Goal: Check status

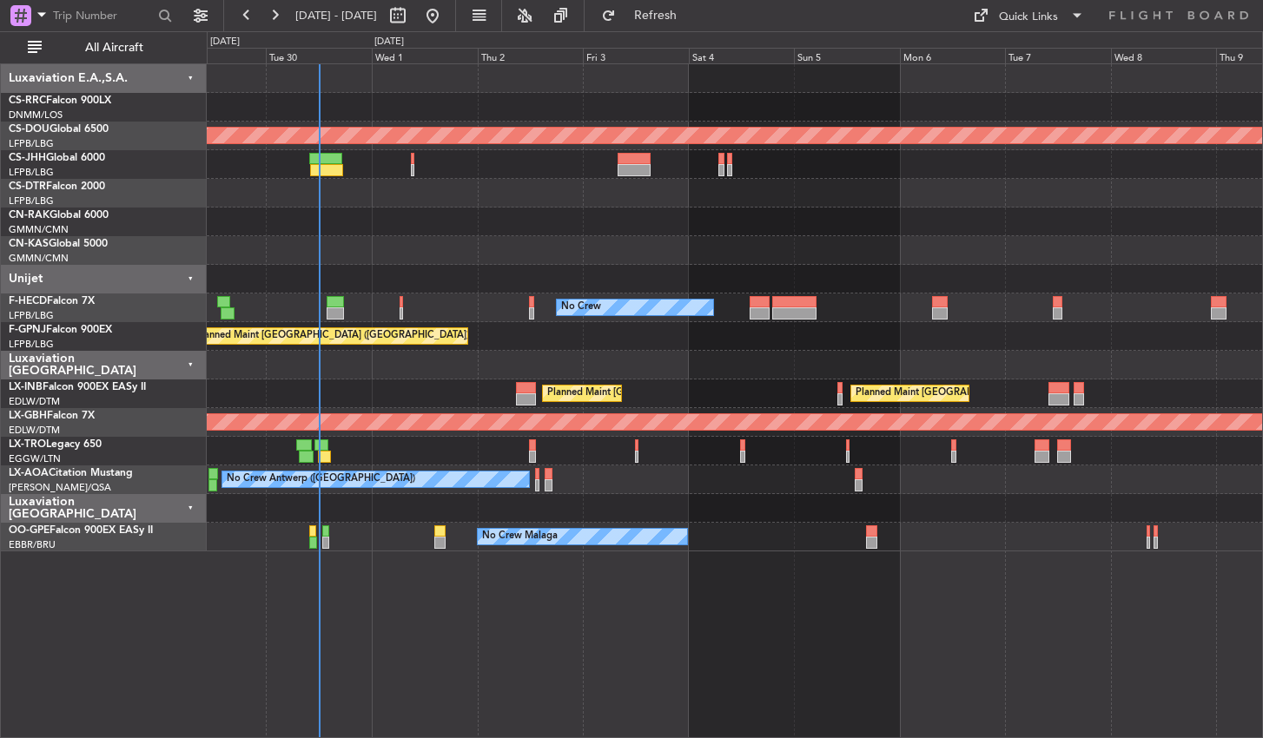
click at [682, 643] on div "Planned Maint London ([GEOGRAPHIC_DATA]) [GEOGRAPHIC_DATA] ([GEOGRAPHIC_DATA]) …" at bounding box center [735, 400] width 1056 height 675
click at [670, 635] on div "Planned Maint London ([GEOGRAPHIC_DATA]) [GEOGRAPHIC_DATA] ([GEOGRAPHIC_DATA]) …" at bounding box center [735, 400] width 1056 height 675
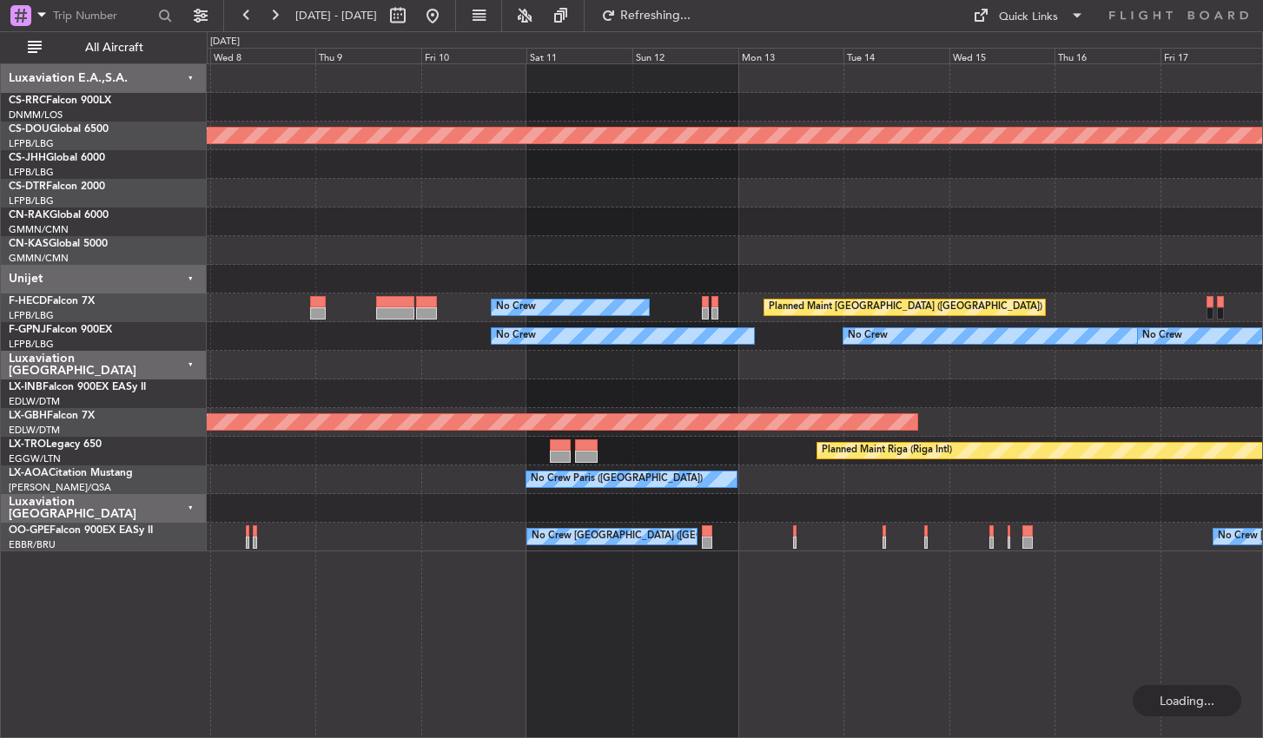
click at [267, 647] on div "Planned Maint London ([GEOGRAPHIC_DATA]) No Crew Planned Maint [GEOGRAPHIC_DATA…" at bounding box center [735, 400] width 1056 height 675
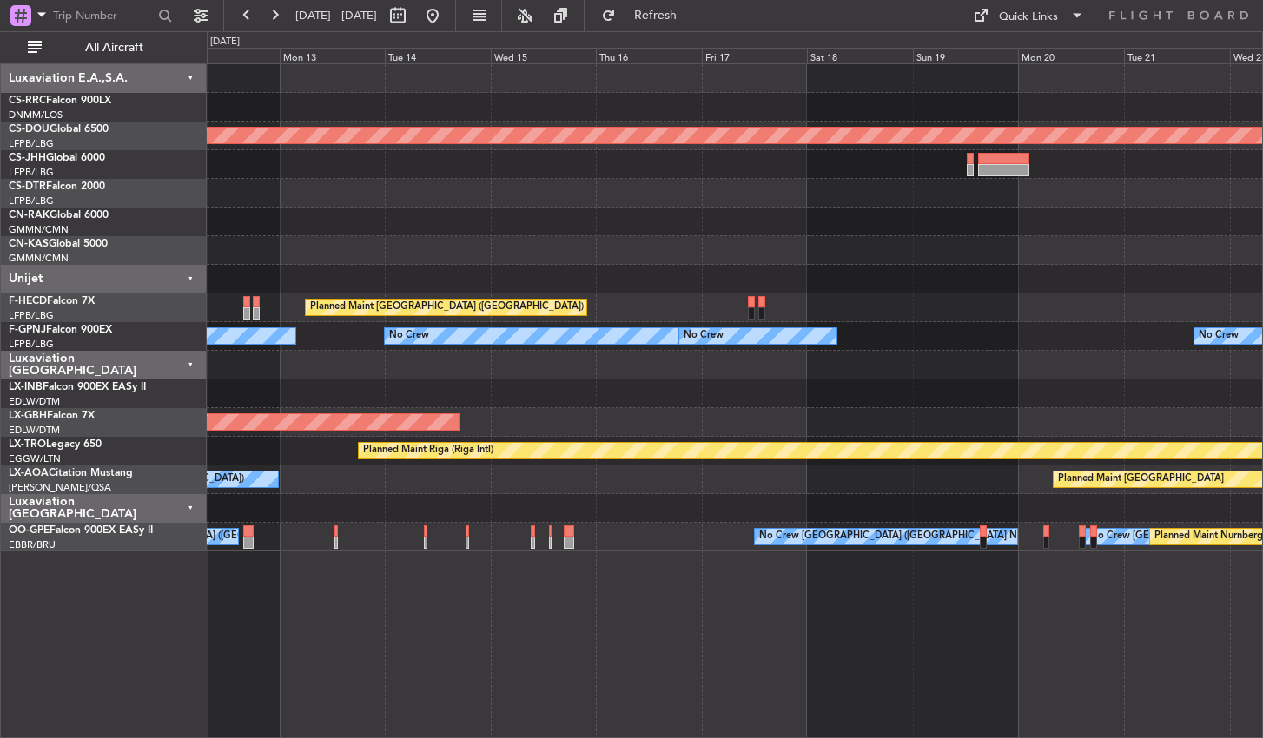
click at [510, 631] on div "Planned Maint London ([GEOGRAPHIC_DATA]) Planned Maint [GEOGRAPHIC_DATA] ([GEOG…" at bounding box center [735, 400] width 1056 height 675
click at [749, 617] on div "Planned Maint London ([GEOGRAPHIC_DATA]) Planned Maint [GEOGRAPHIC_DATA] ([GEOG…" at bounding box center [735, 400] width 1056 height 675
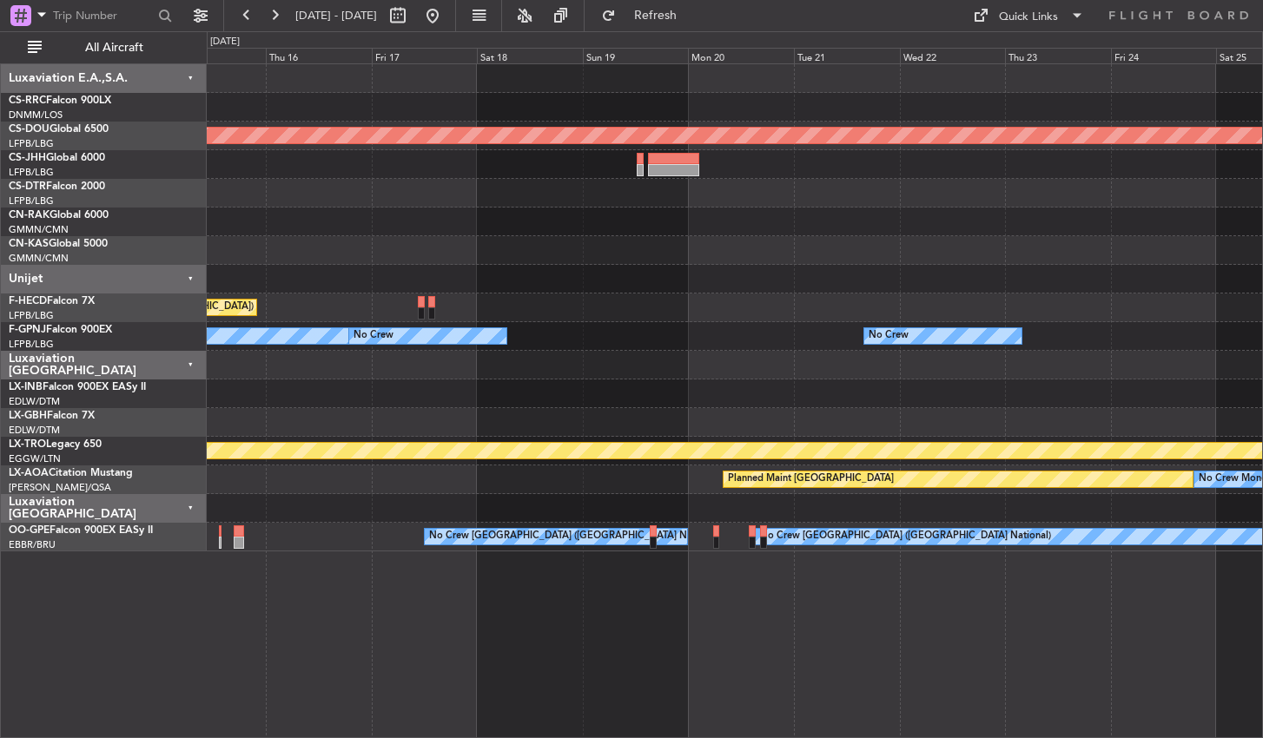
click at [463, 692] on div "Planned Maint London ([GEOGRAPHIC_DATA]) Planned Maint [GEOGRAPHIC_DATA] ([GEOG…" at bounding box center [735, 400] width 1056 height 675
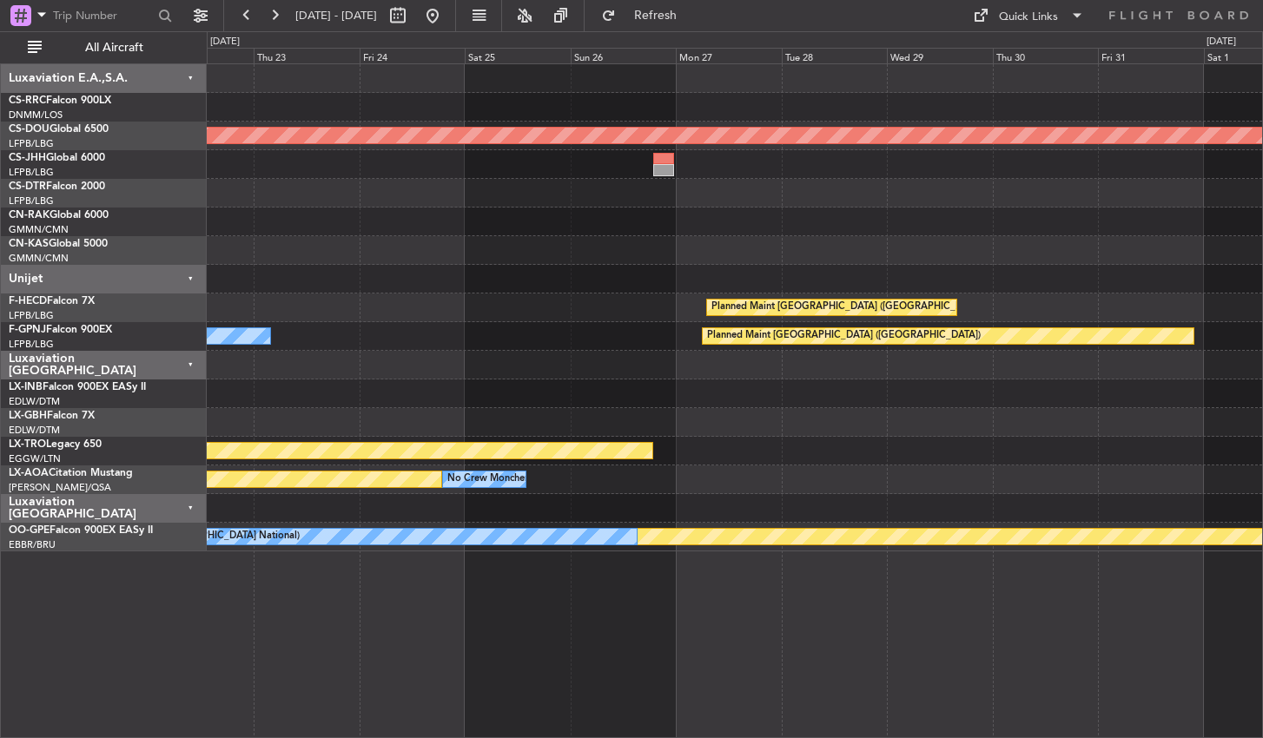
click at [883, 631] on div "Planned Maint London ([GEOGRAPHIC_DATA]) Planned Maint [GEOGRAPHIC_DATA] ([GEOG…" at bounding box center [735, 400] width 1056 height 675
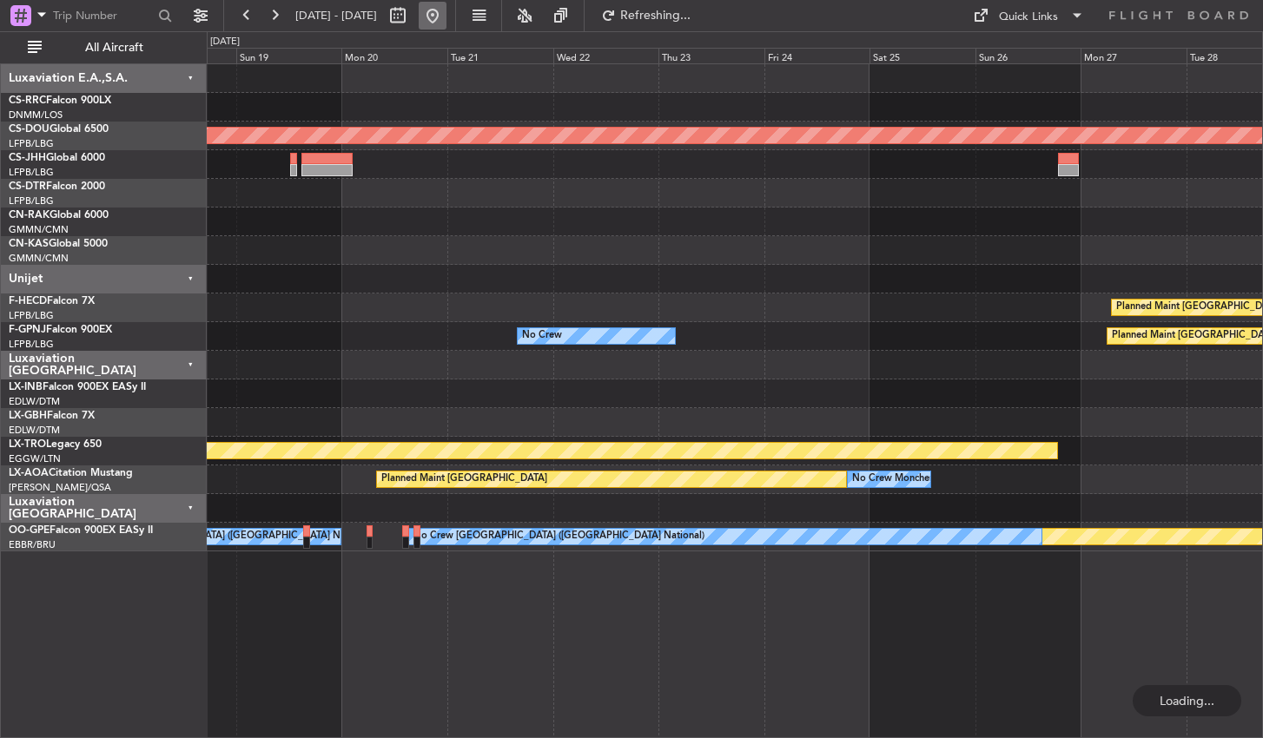
click at [446, 16] on button at bounding box center [433, 16] width 28 height 28
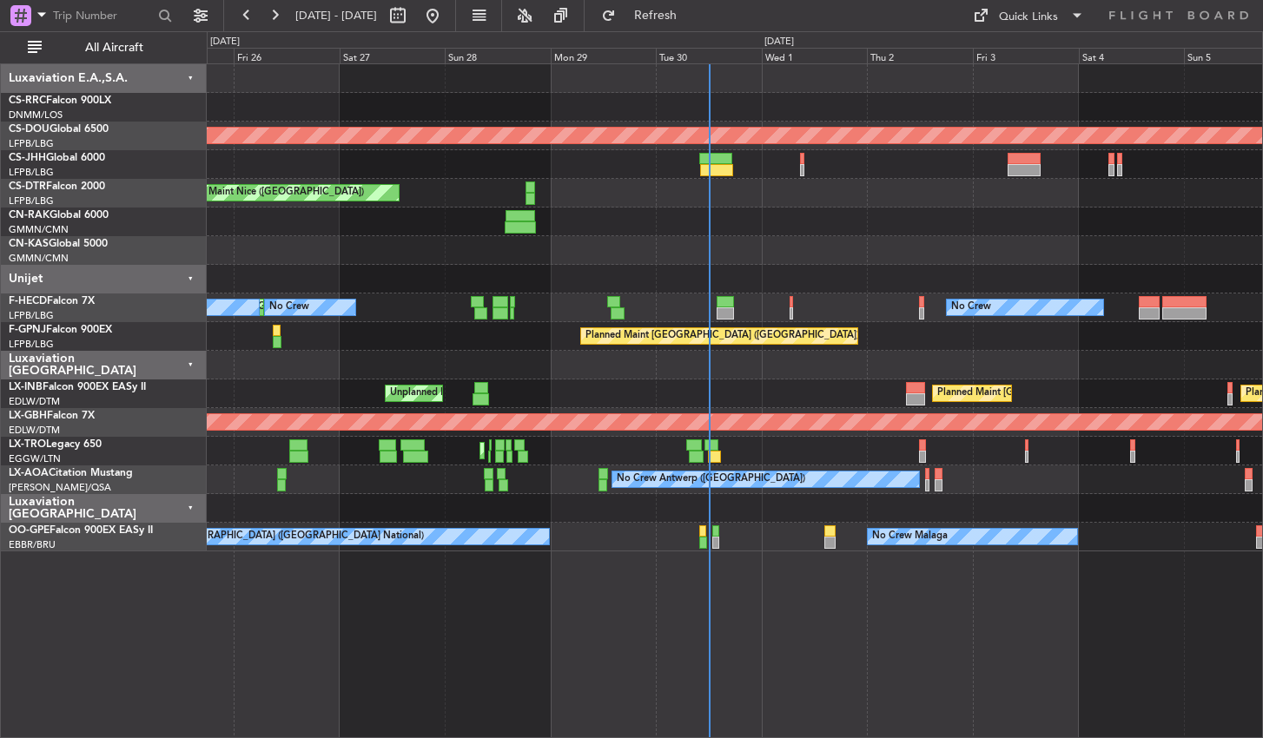
click at [922, 645] on div "Planned Maint London ([GEOGRAPHIC_DATA]) Planned Maint [GEOGRAPHIC_DATA] ([GEOG…" at bounding box center [735, 400] width 1056 height 675
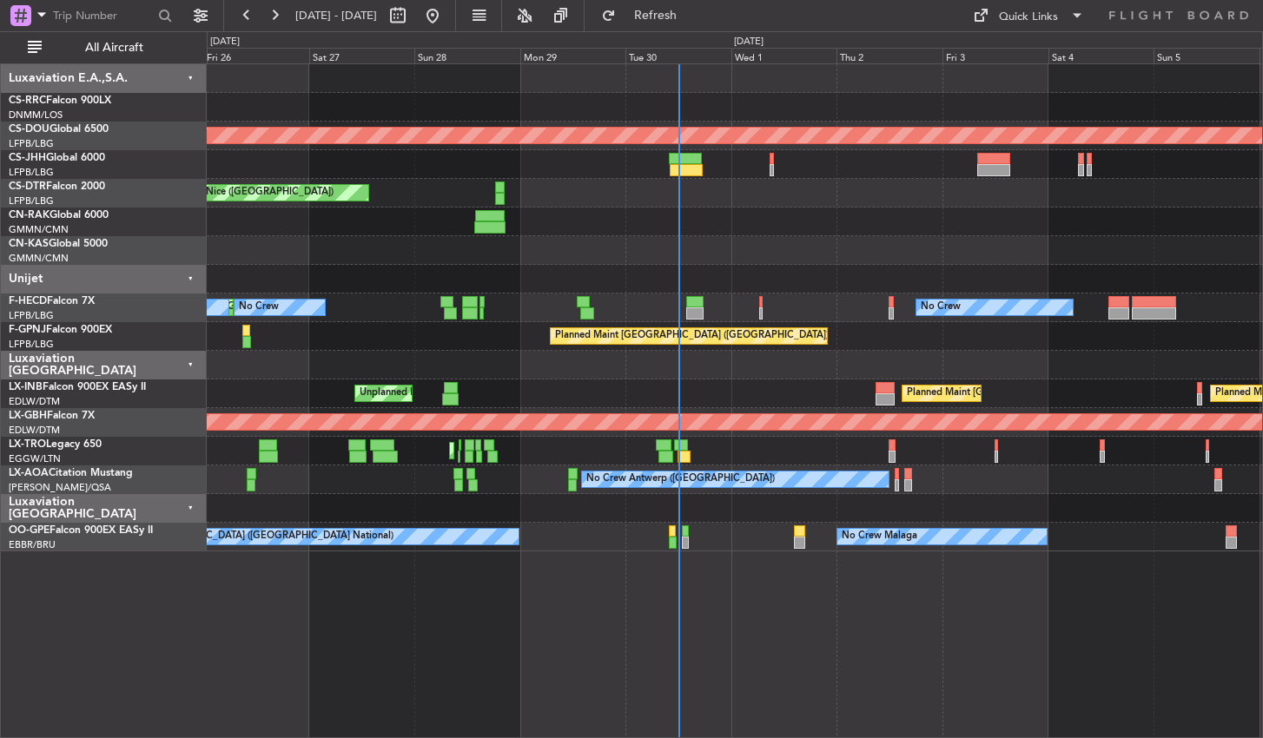
click at [713, 623] on div "Planned Maint London ([GEOGRAPHIC_DATA]) Planned Maint [GEOGRAPHIC_DATA] ([GEOG…" at bounding box center [735, 400] width 1056 height 675
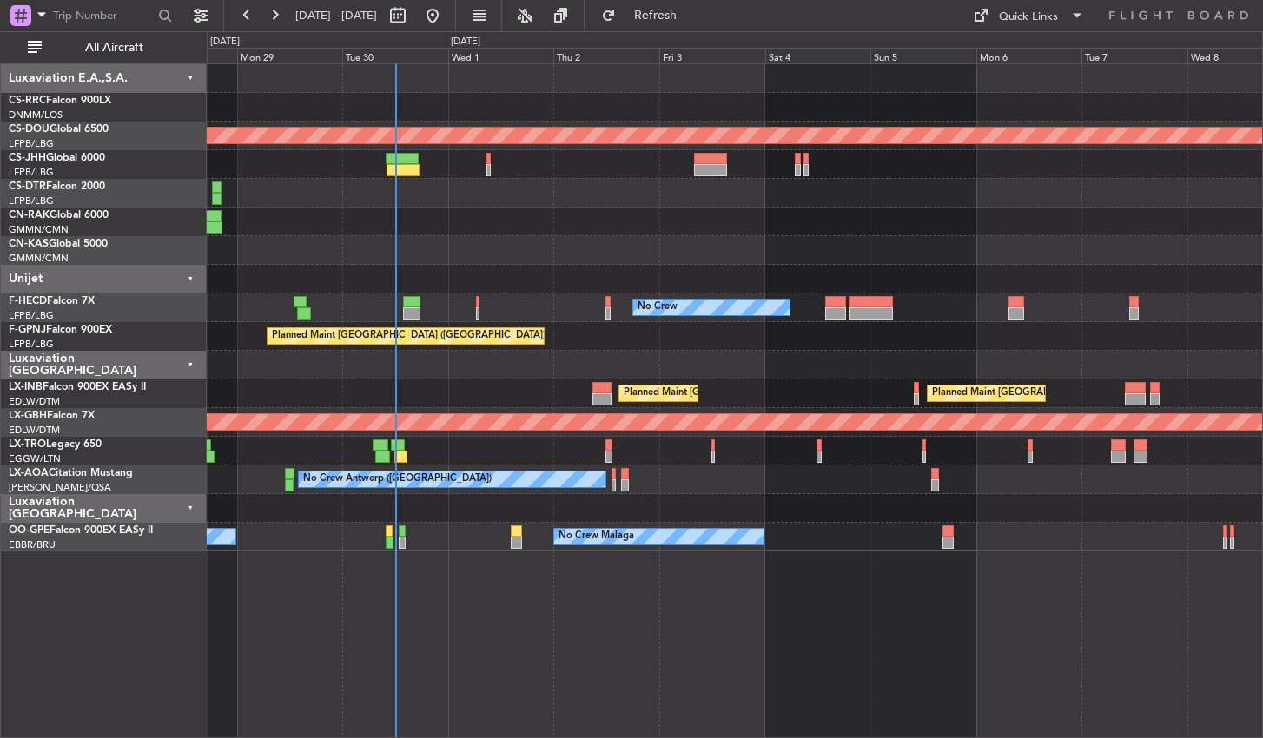
click at [822, 684] on div "Planned Maint London ([GEOGRAPHIC_DATA]) [GEOGRAPHIC_DATA] ([GEOGRAPHIC_DATA]) …" at bounding box center [735, 400] width 1056 height 675
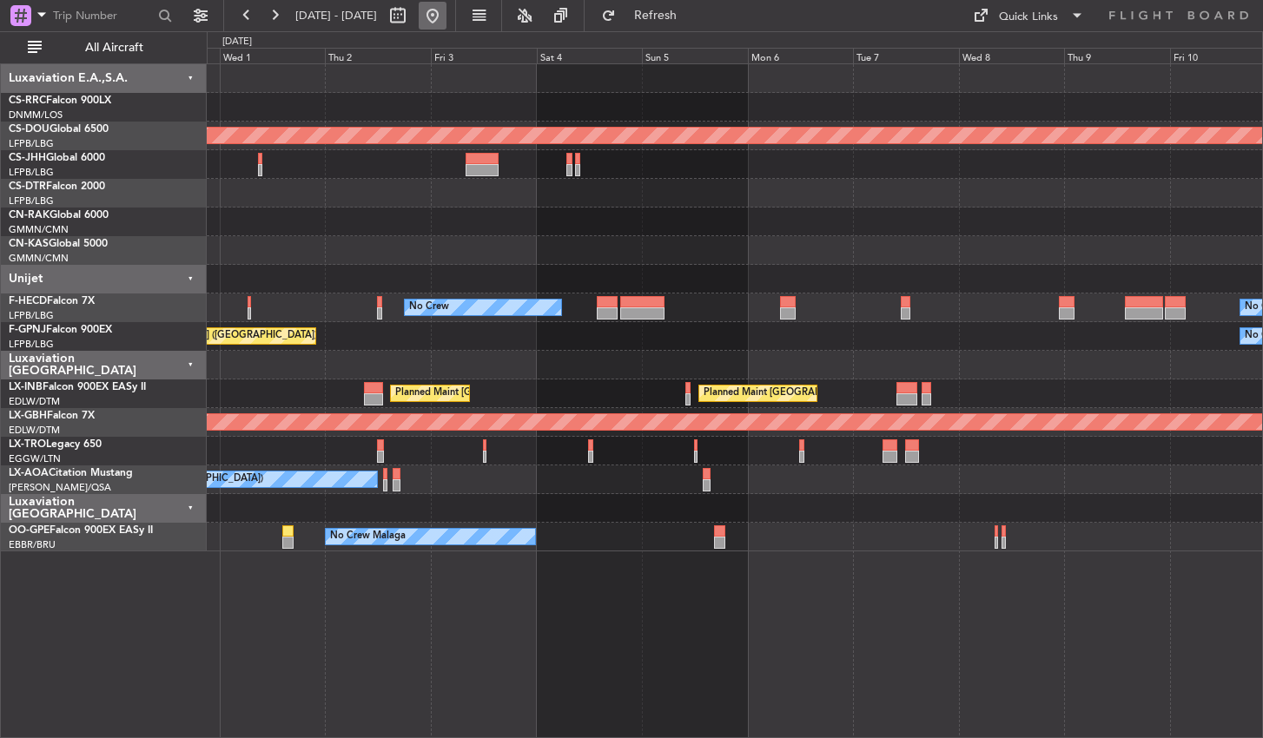
click at [446, 8] on button at bounding box center [433, 16] width 28 height 28
